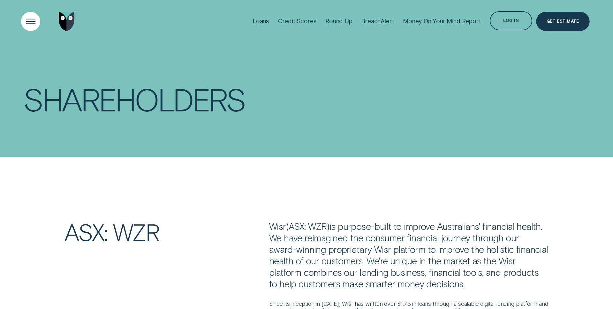
click at [30, 22] on div "Open Menu" at bounding box center [30, 21] width 27 height 27
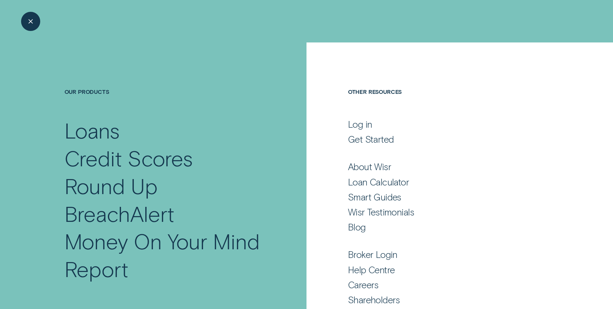
scroll to position [24, 0]
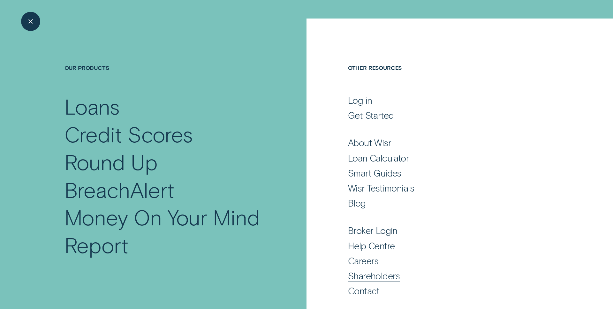
click at [367, 279] on div "Shareholders" at bounding box center [374, 275] width 52 height 11
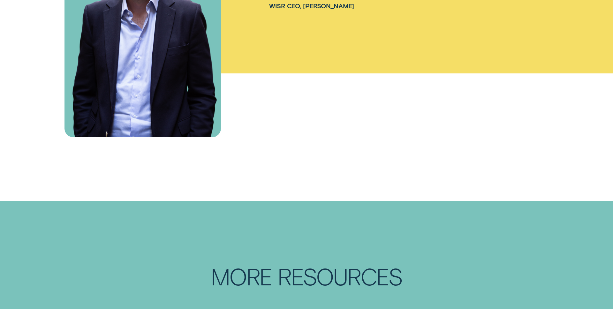
scroll to position [951, 0]
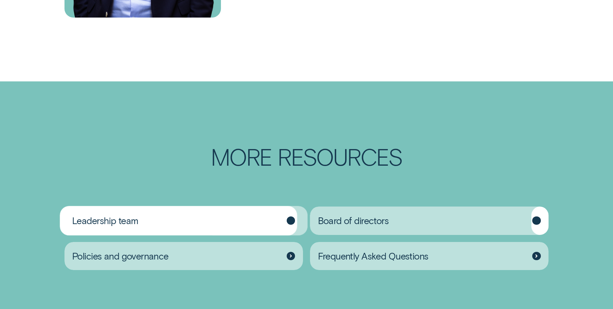
click at [209, 218] on div "Leadership team" at bounding box center [183, 220] width 238 height 28
